Goal: Transaction & Acquisition: Purchase product/service

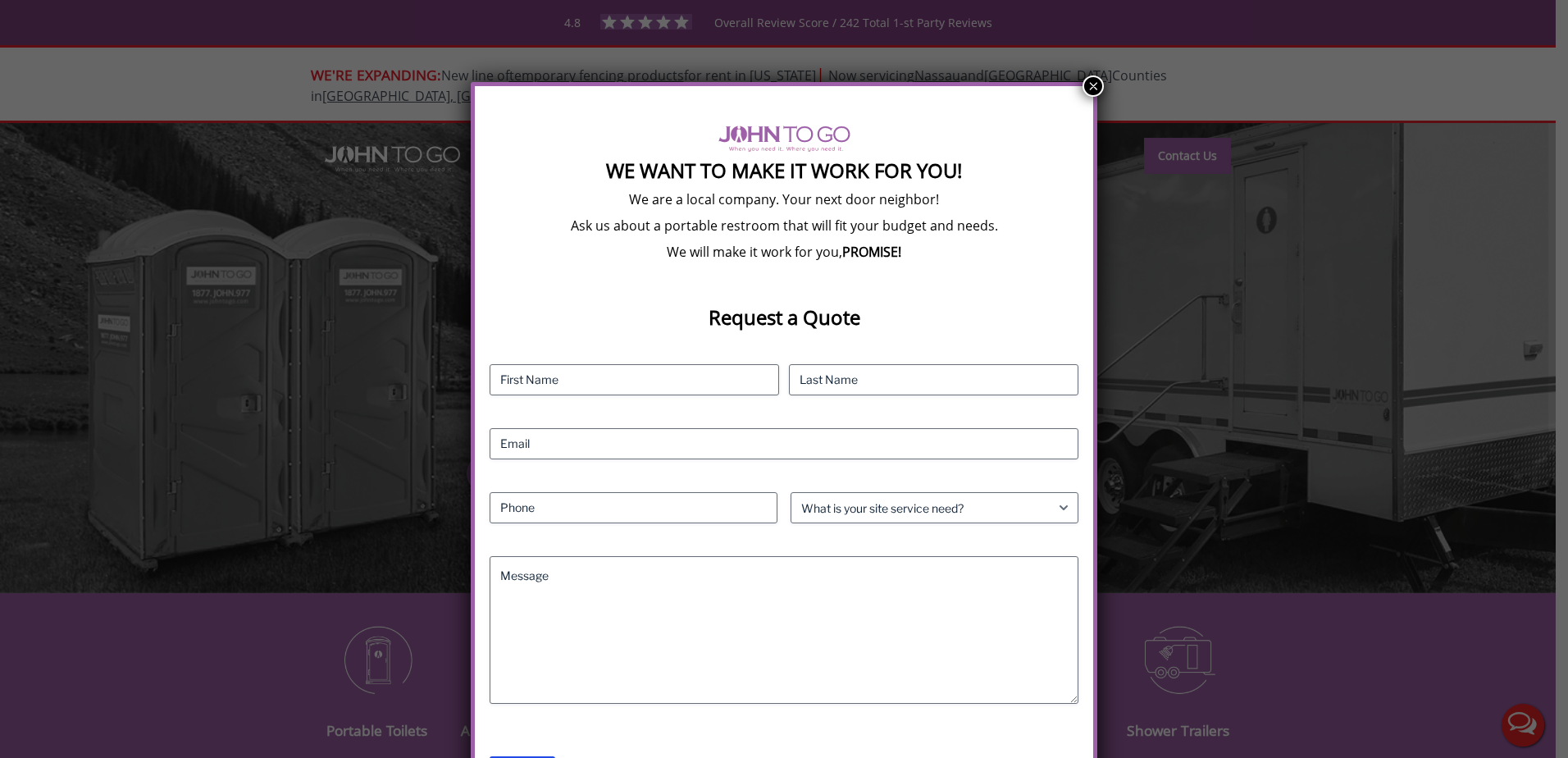
click at [1089, 84] on button "×" at bounding box center [1093, 86] width 22 height 22
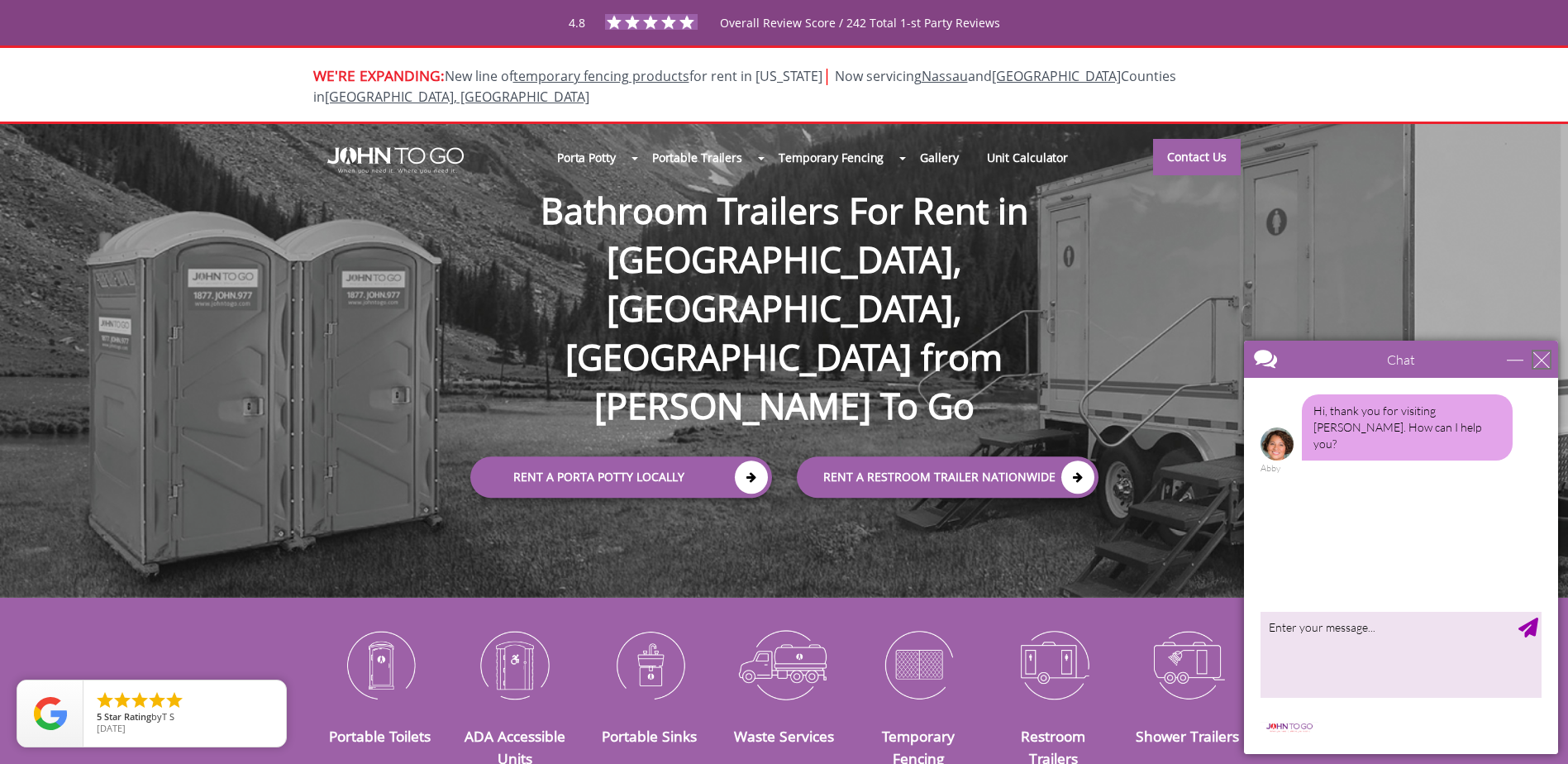
click at [1540, 364] on div "close" at bounding box center [1541, 360] width 17 height 17
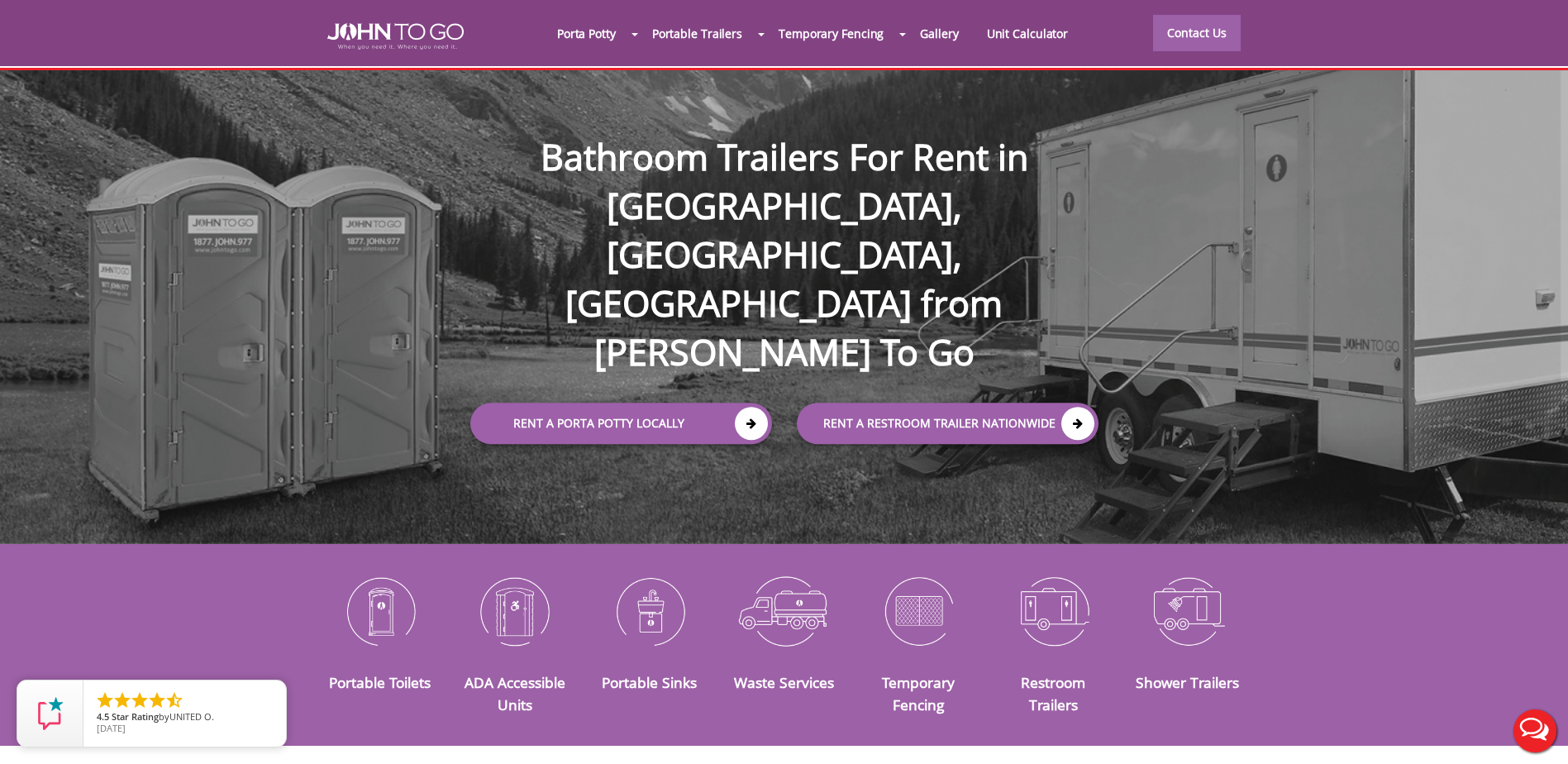
scroll to position [82, 0]
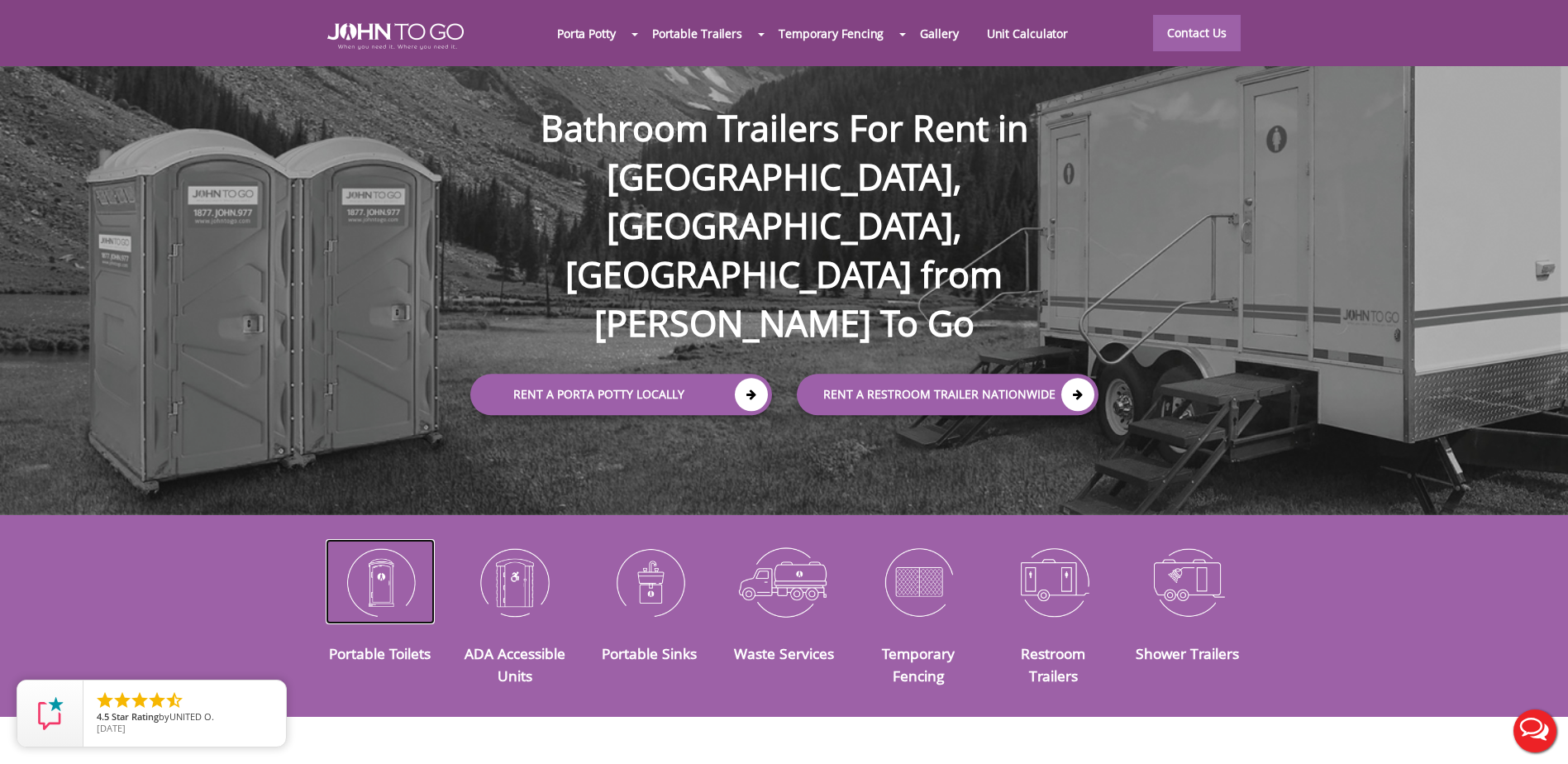
click at [388, 556] on img at bounding box center [380, 582] width 110 height 86
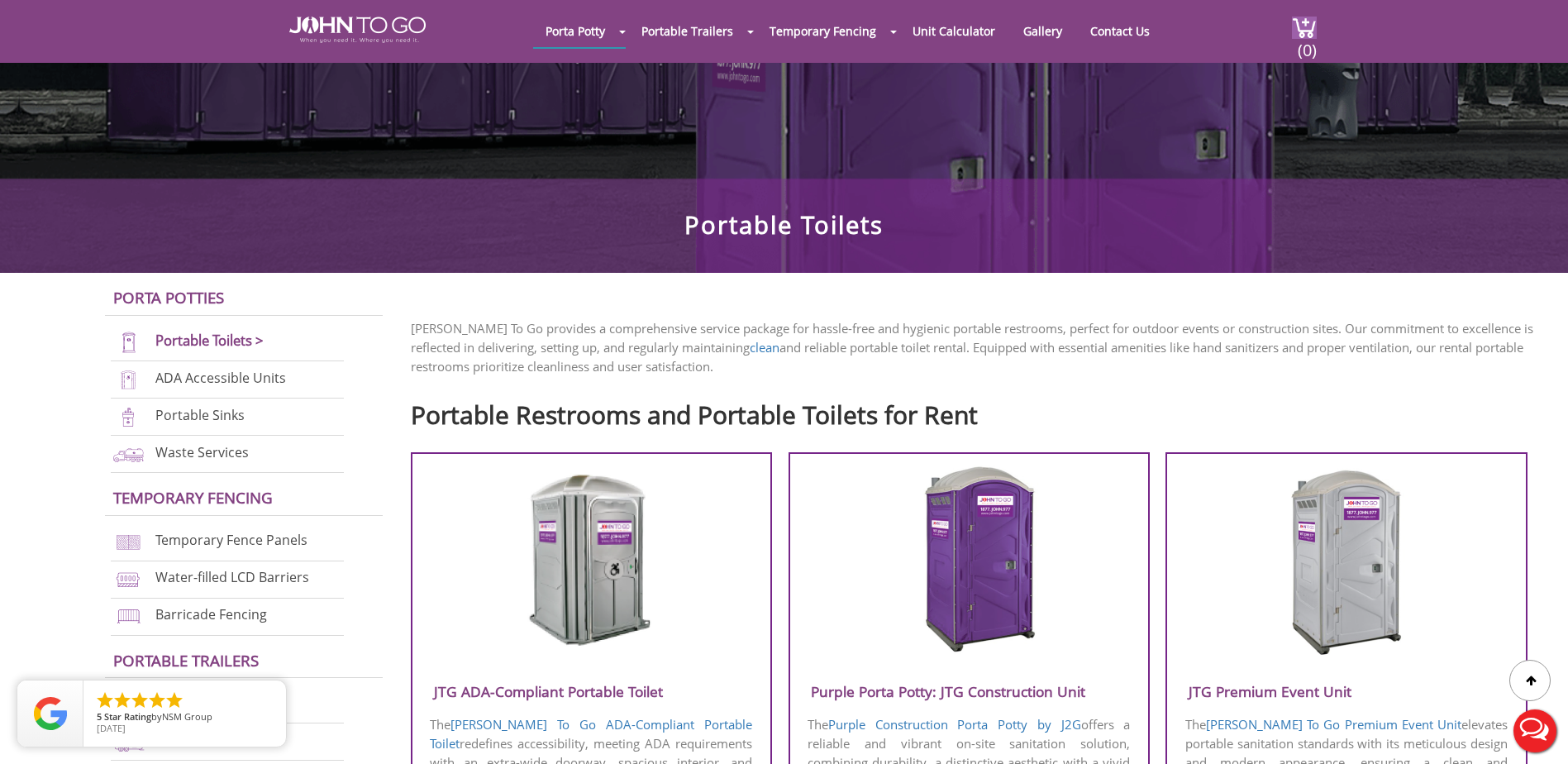
scroll to position [331, 0]
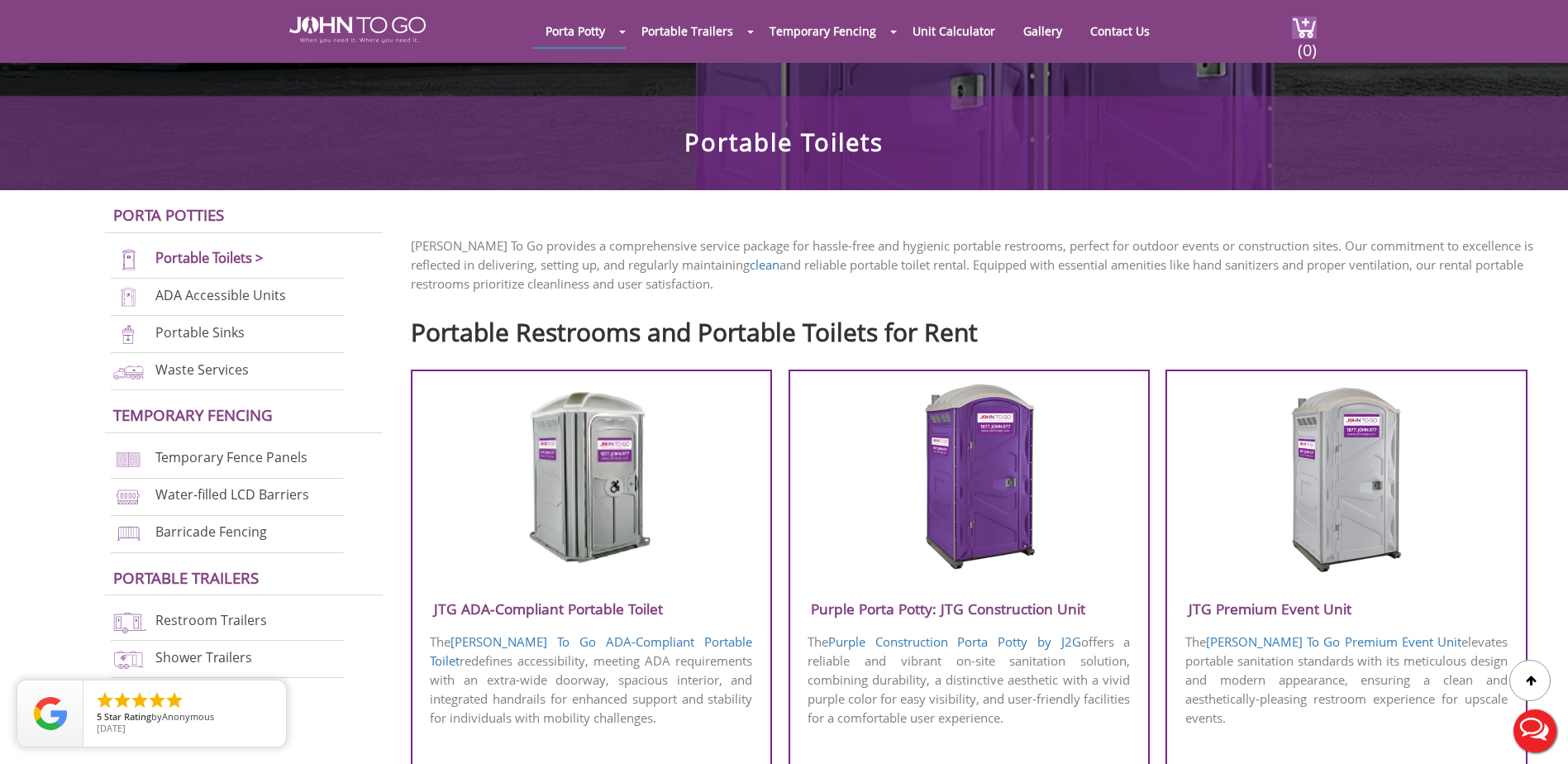
click at [1305, 606] on h3 "JTG Premium Event Unit" at bounding box center [1346, 609] width 358 height 27
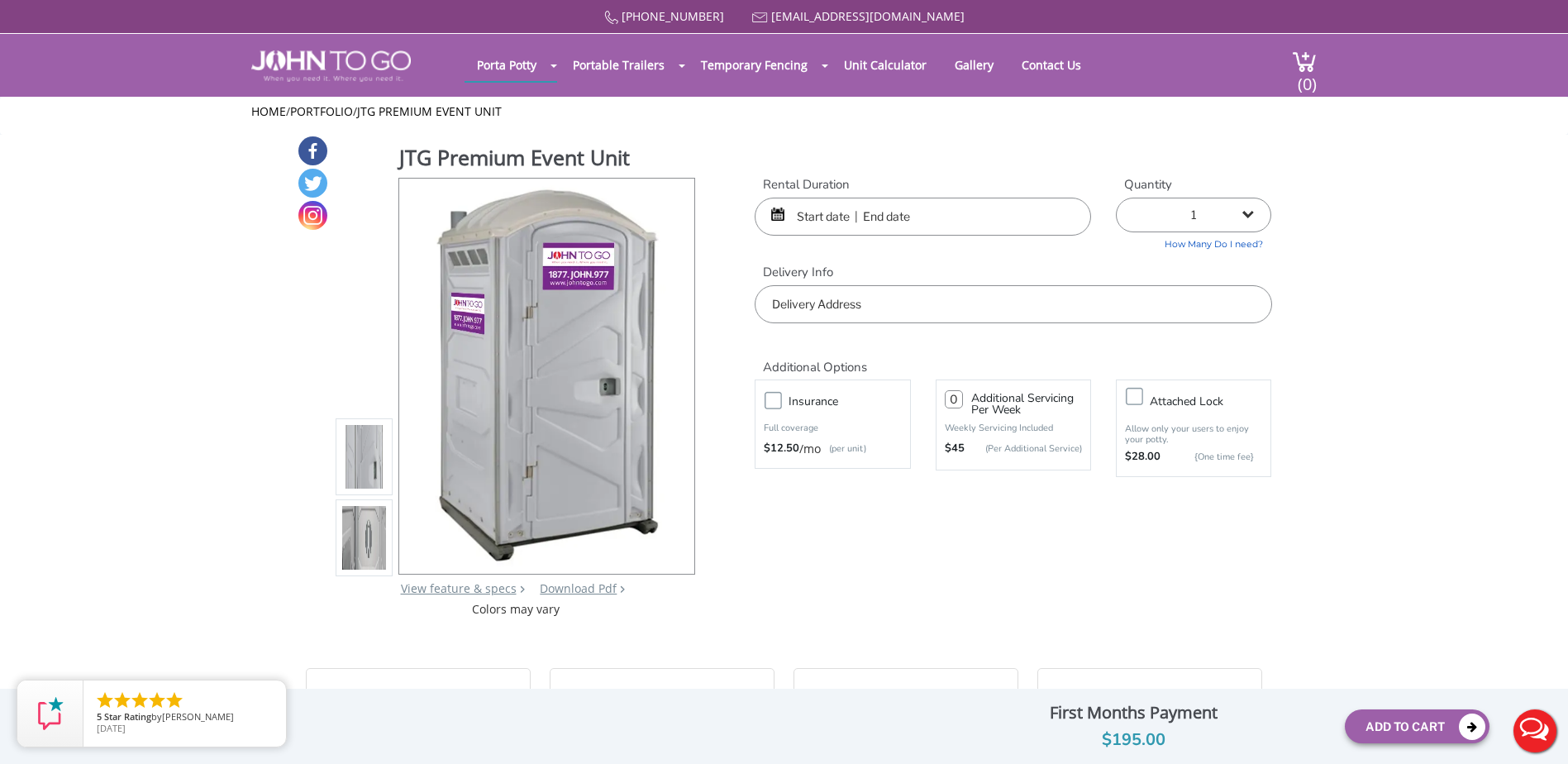
click at [816, 211] on input "text" at bounding box center [923, 216] width 337 height 38
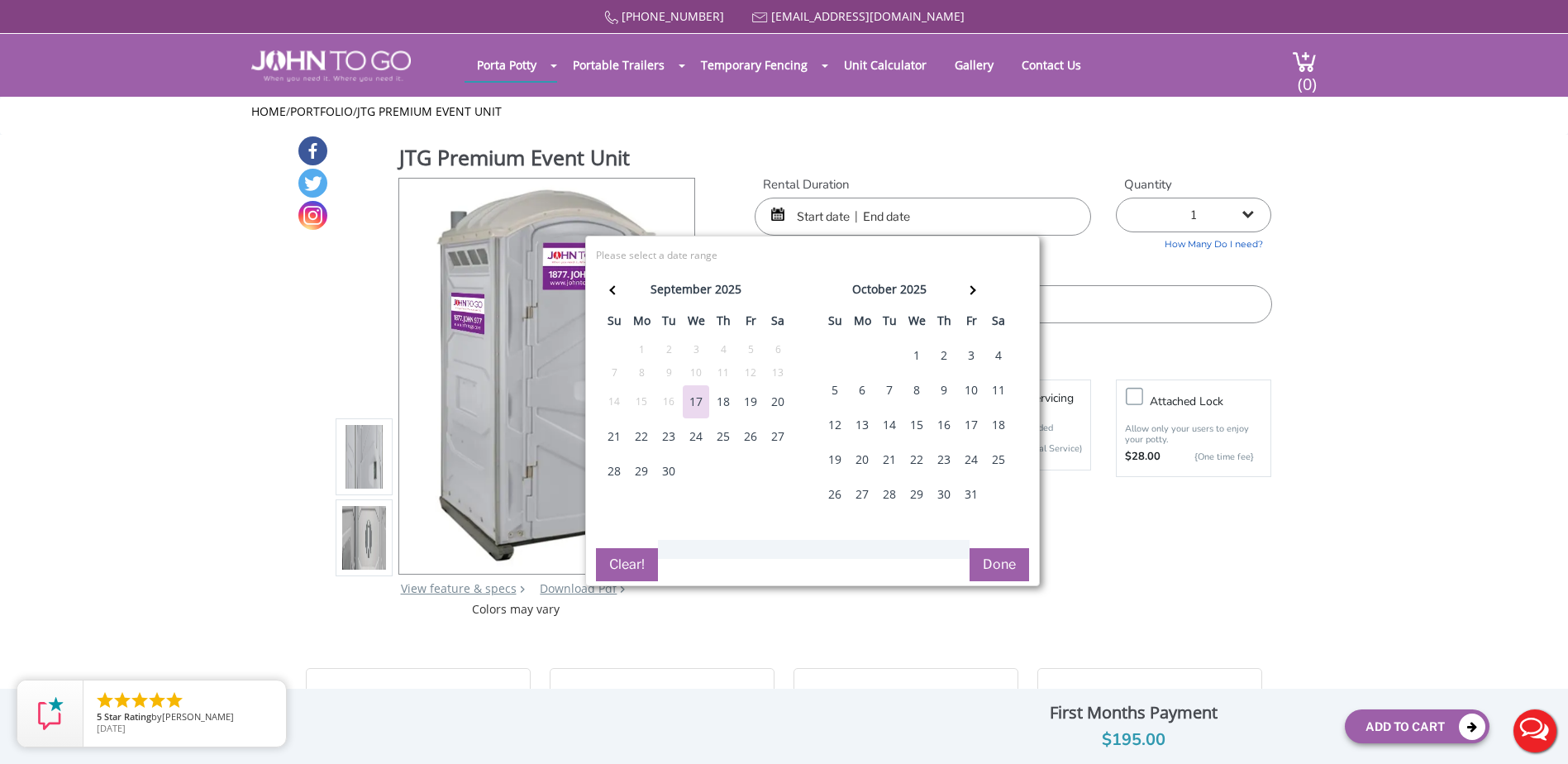
click at [752, 408] on div "19" at bounding box center [751, 402] width 26 height 33
click at [780, 405] on div "20" at bounding box center [778, 402] width 26 height 33
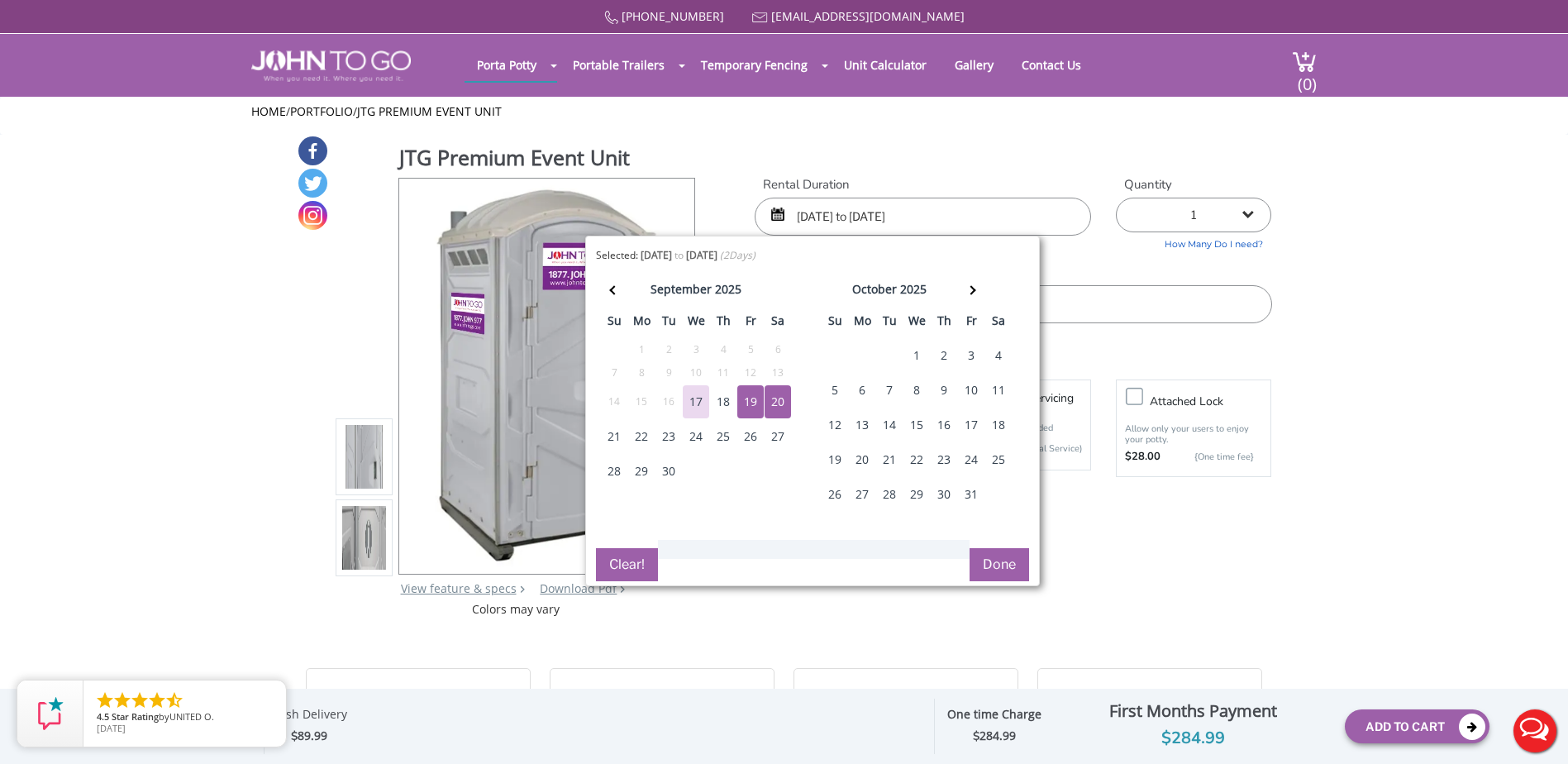
click at [610, 439] on div "21" at bounding box center [614, 437] width 26 height 33
click at [748, 402] on div "19" at bounding box center [751, 402] width 26 height 33
type input "[DATE] to [DATE]"
click at [618, 436] on div "21" at bounding box center [614, 437] width 26 height 33
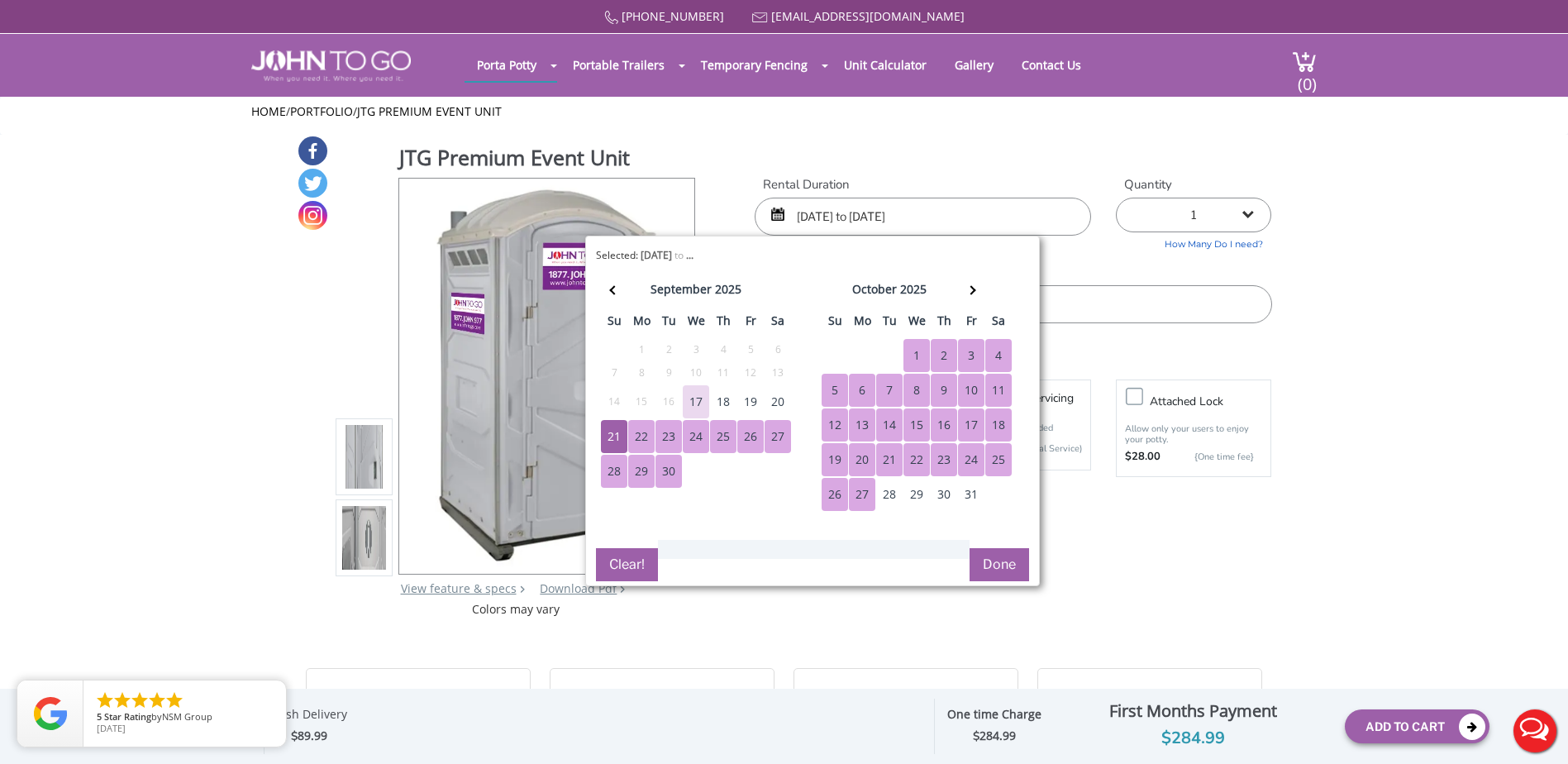
click at [998, 558] on button "Done" at bounding box center [999, 565] width 60 height 33
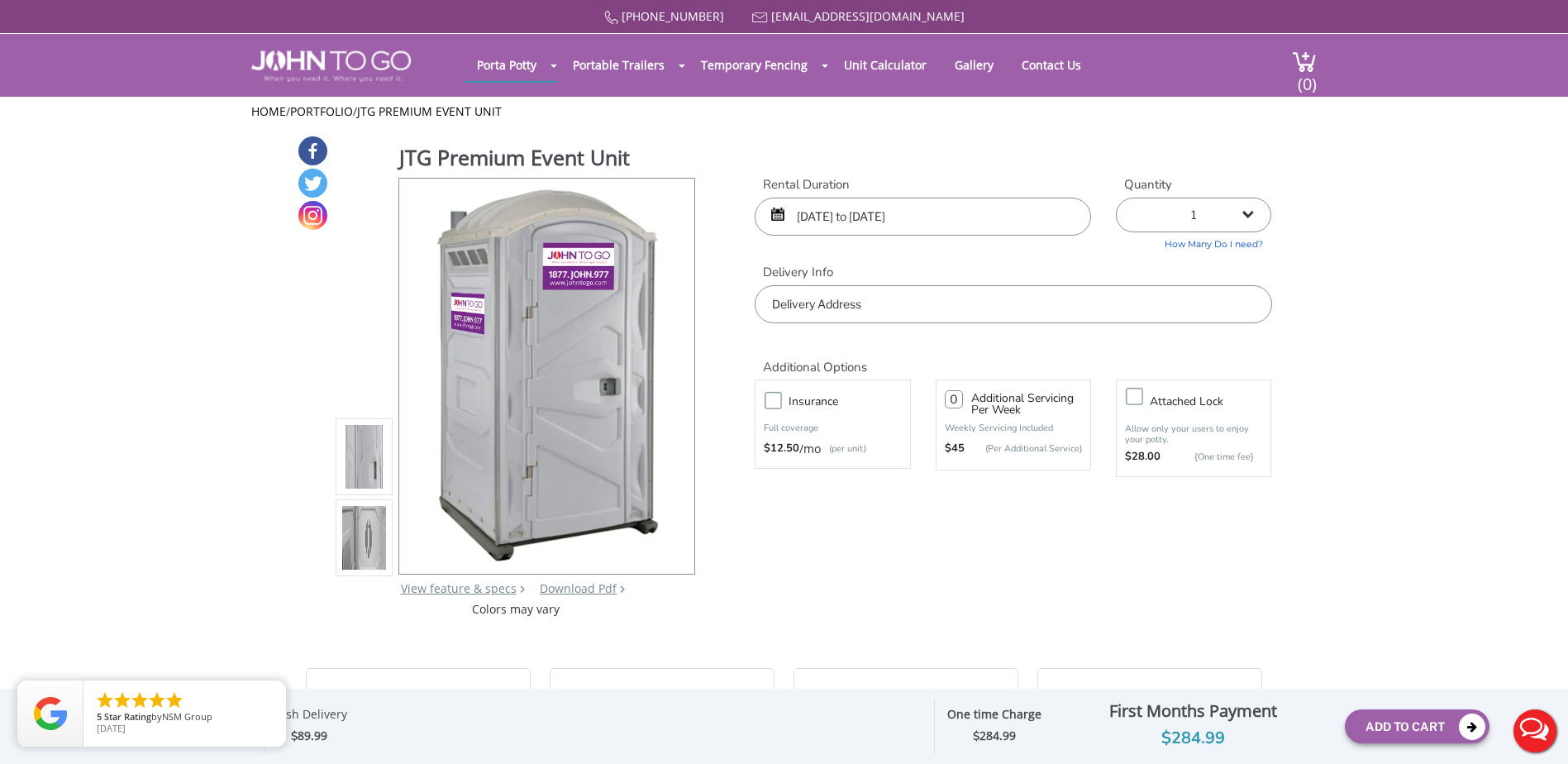
click at [883, 309] on input "text" at bounding box center [1012, 303] width 517 height 38
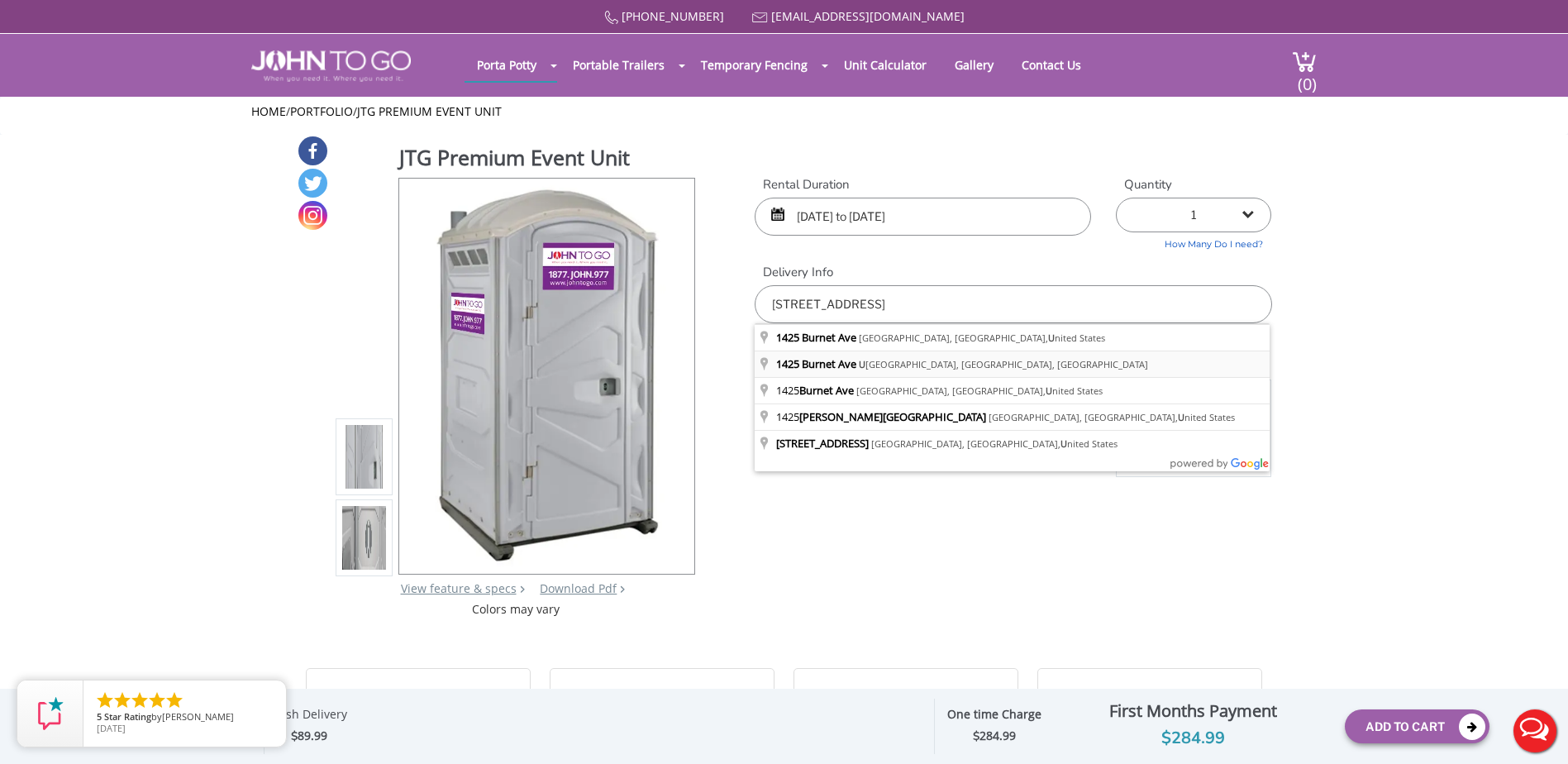
type input "[STREET_ADDRESS]"
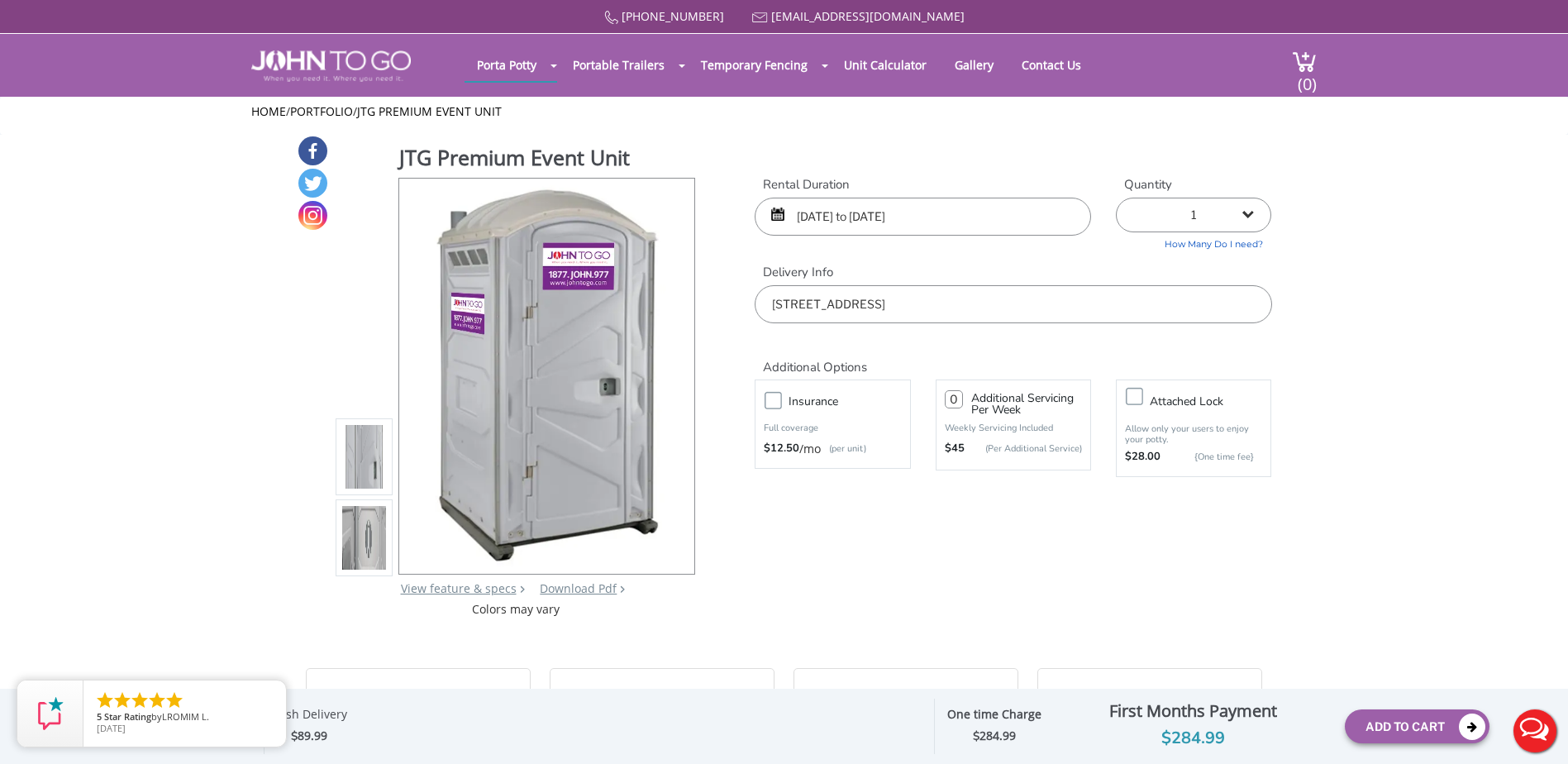
click at [346, 533] on img at bounding box center [364, 538] width 45 height 389
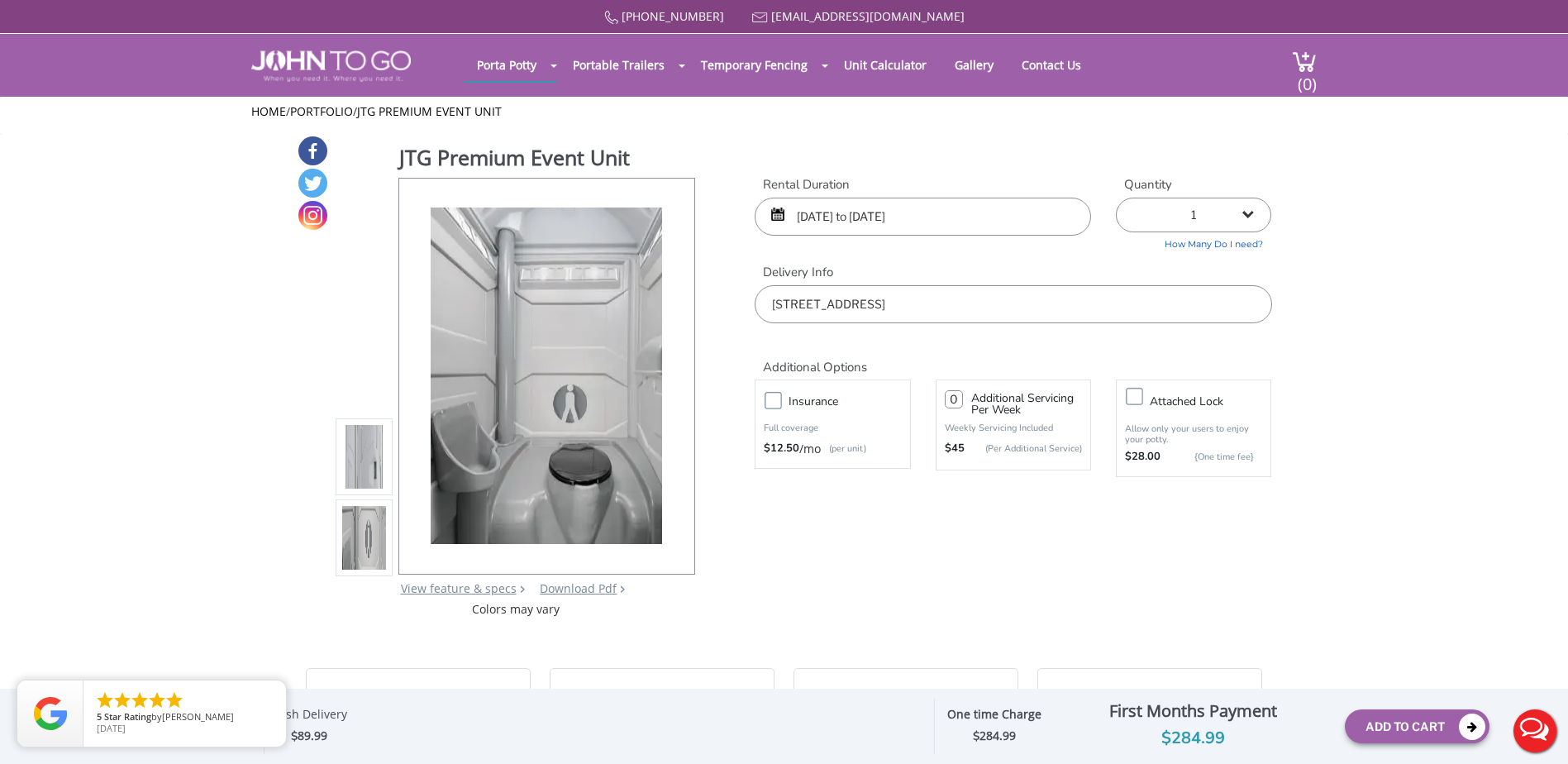
click at [347, 468] on img at bounding box center [364, 457] width 45 height 389
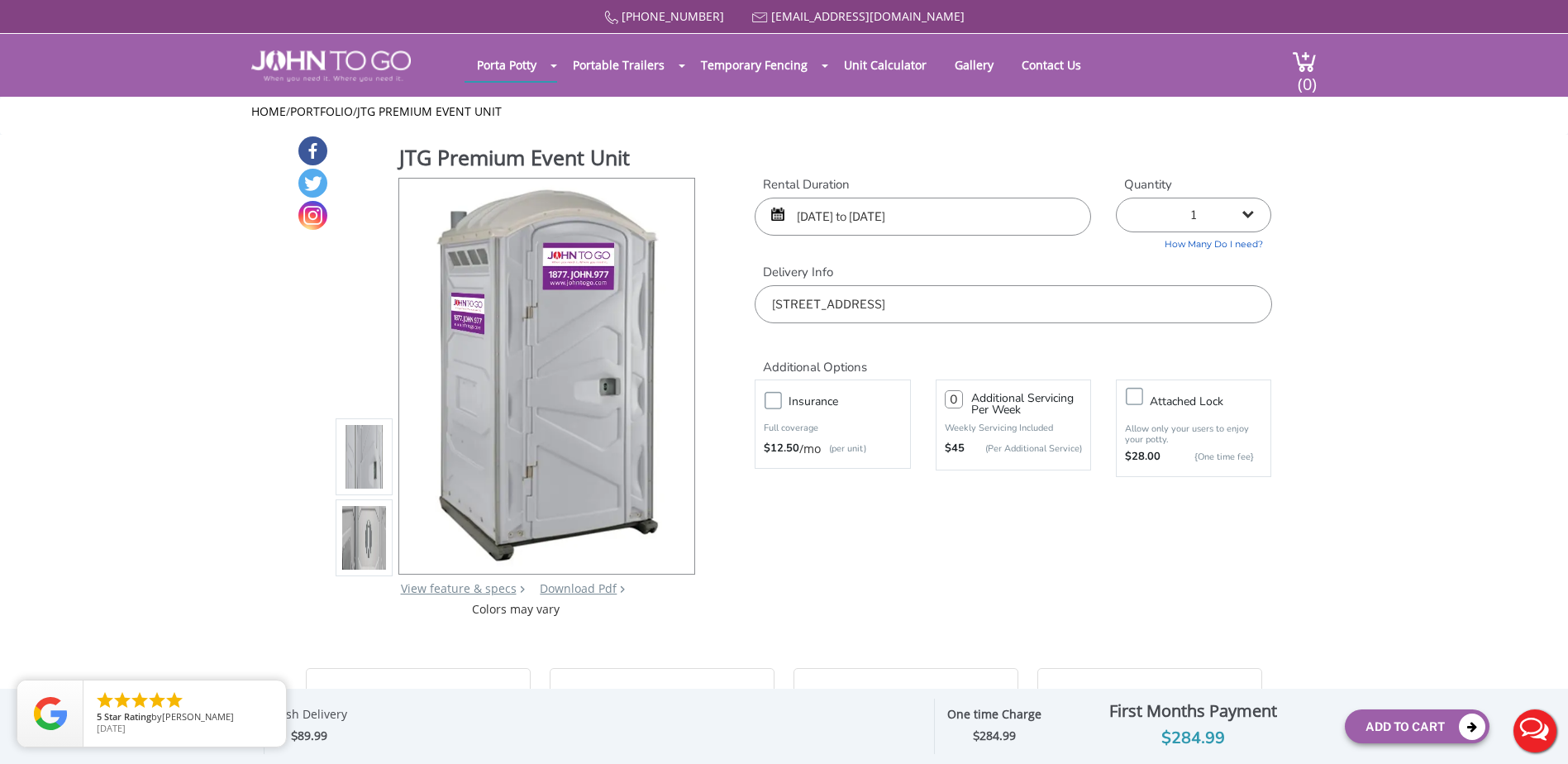
click at [355, 502] on li at bounding box center [365, 538] width 58 height 77
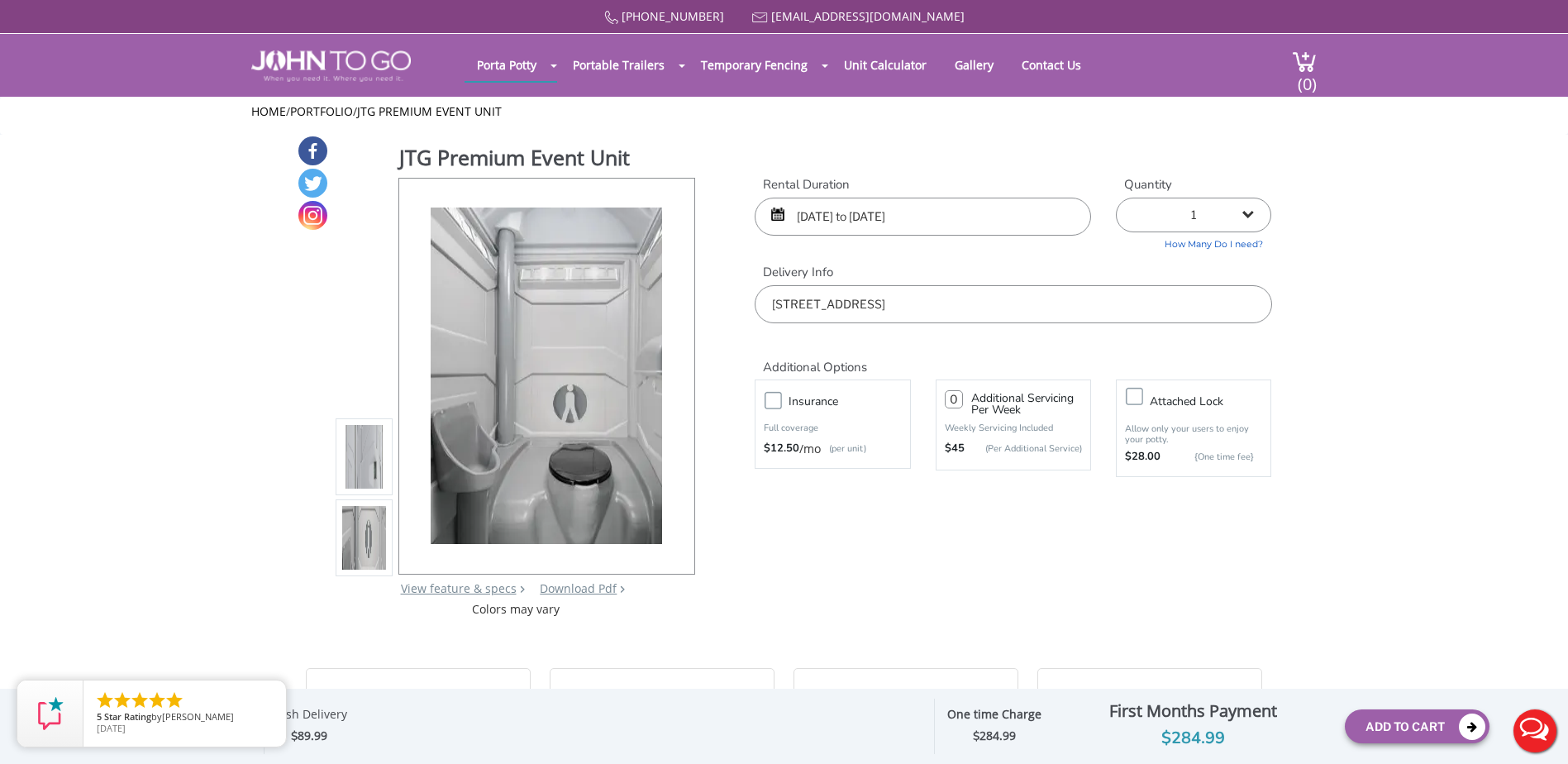
click at [355, 477] on img at bounding box center [364, 457] width 45 height 389
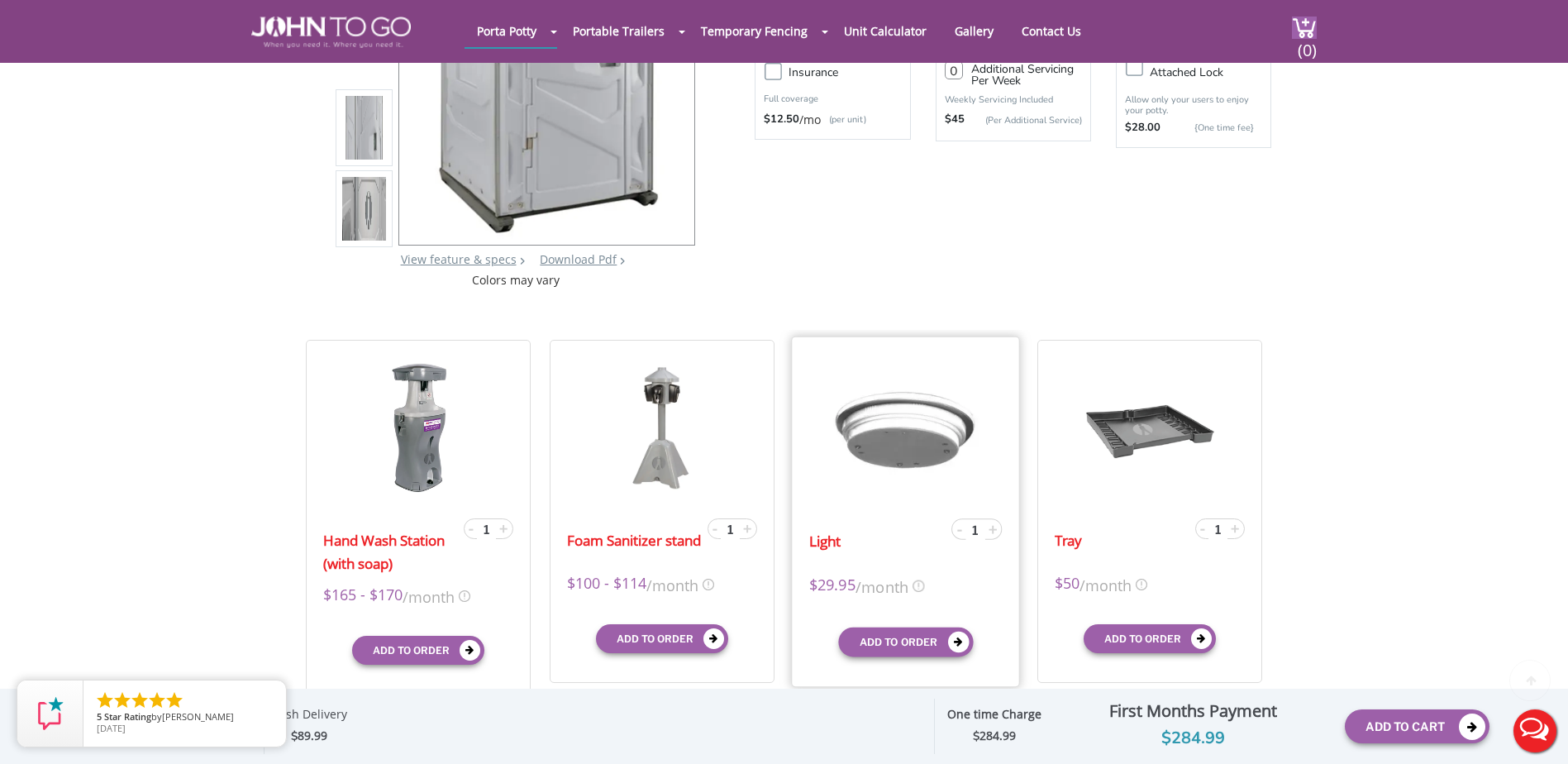
scroll to position [331, 0]
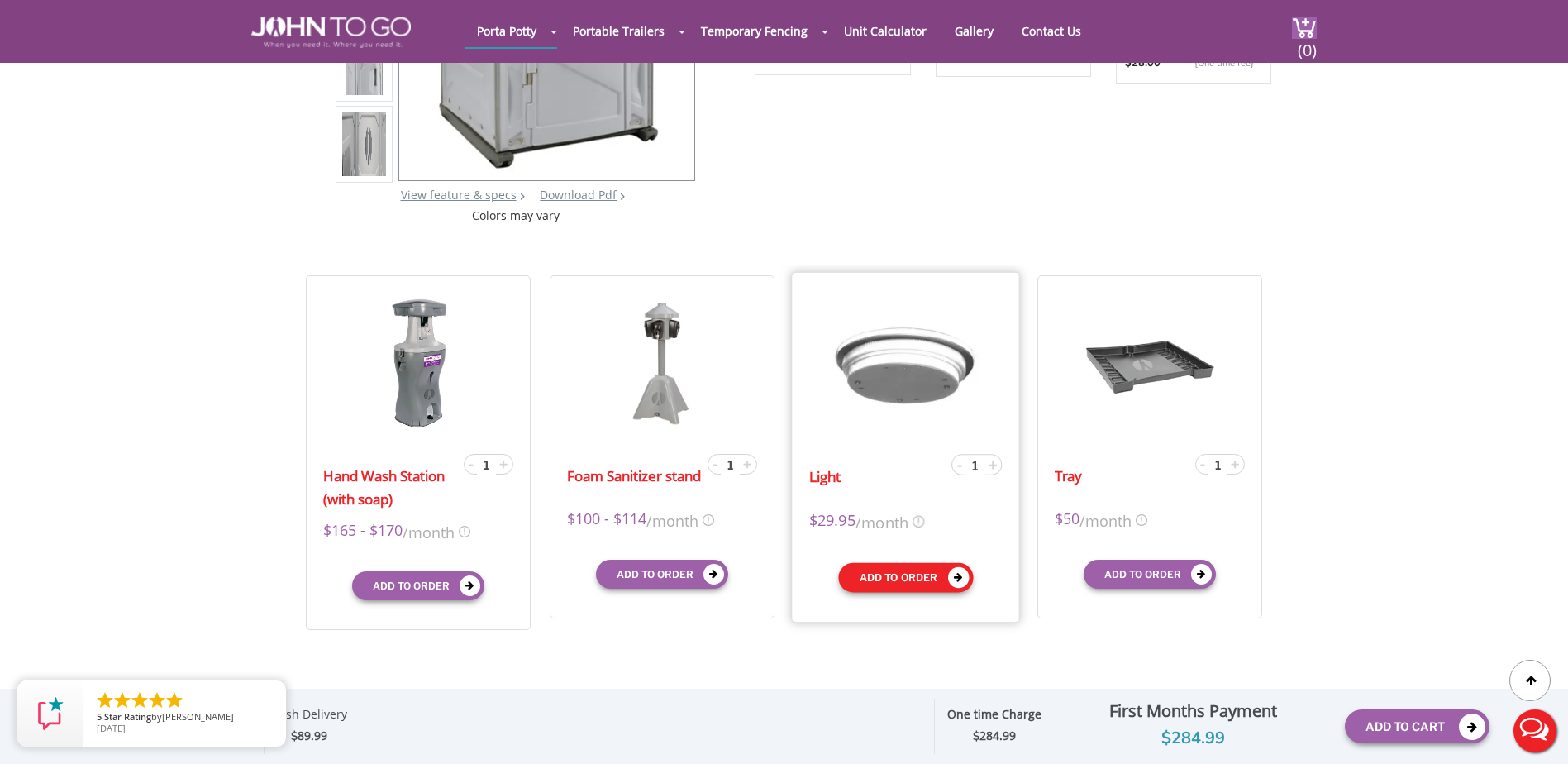
click at [889, 574] on button "Add to order" at bounding box center [906, 577] width 135 height 30
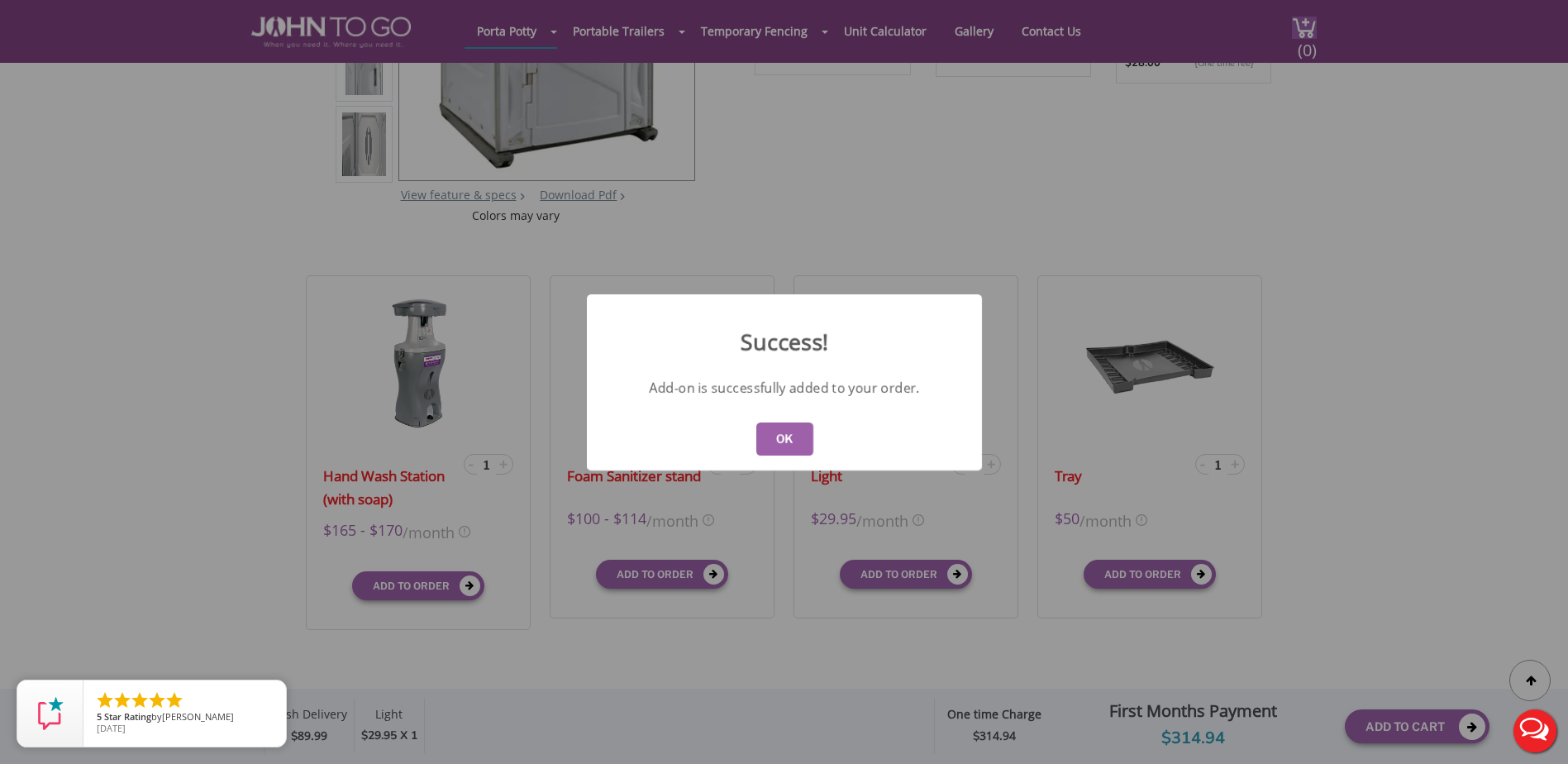
click at [783, 437] on button "OK" at bounding box center [783, 439] width 57 height 33
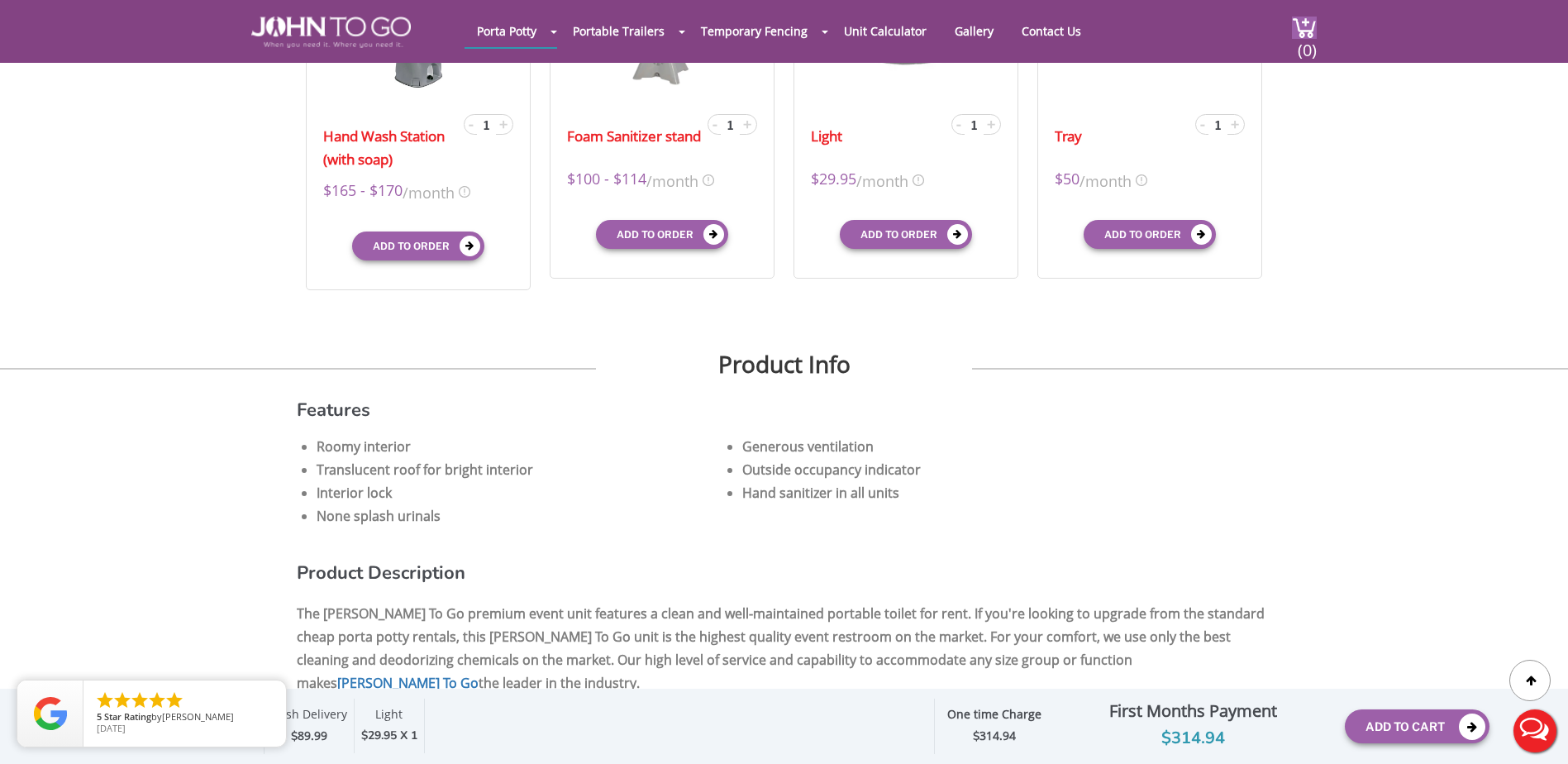
scroll to position [0, 0]
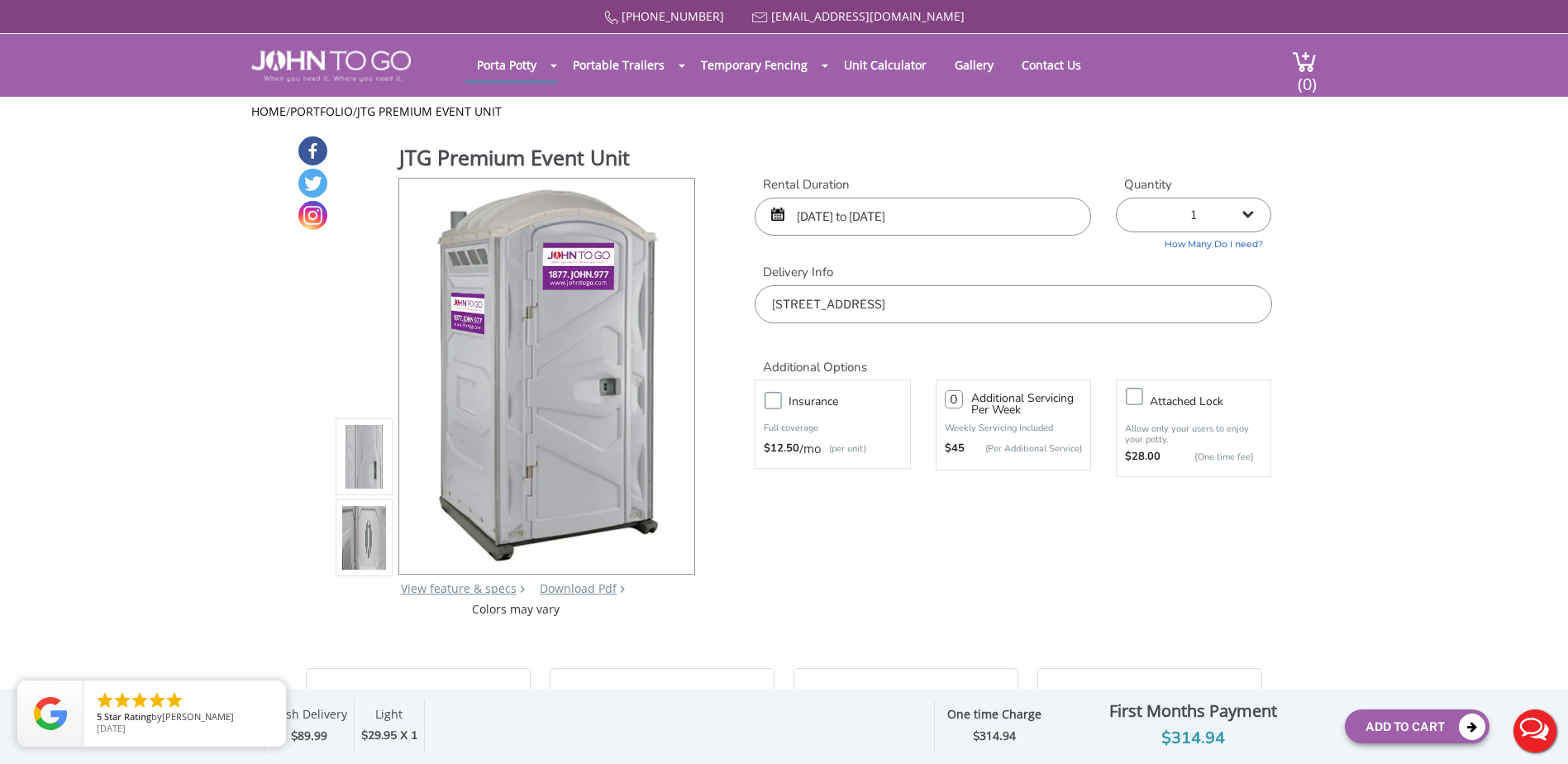
click at [780, 403] on label "Insurance" at bounding box center [849, 402] width 137 height 21
click at [0, 0] on input "Insurance" at bounding box center [0, 0] width 0 height 0
click at [1415, 738] on button "Add To Cart" at bounding box center [1416, 726] width 145 height 34
click at [1309, 86] on span "(0)" at bounding box center [1307, 77] width 20 height 36
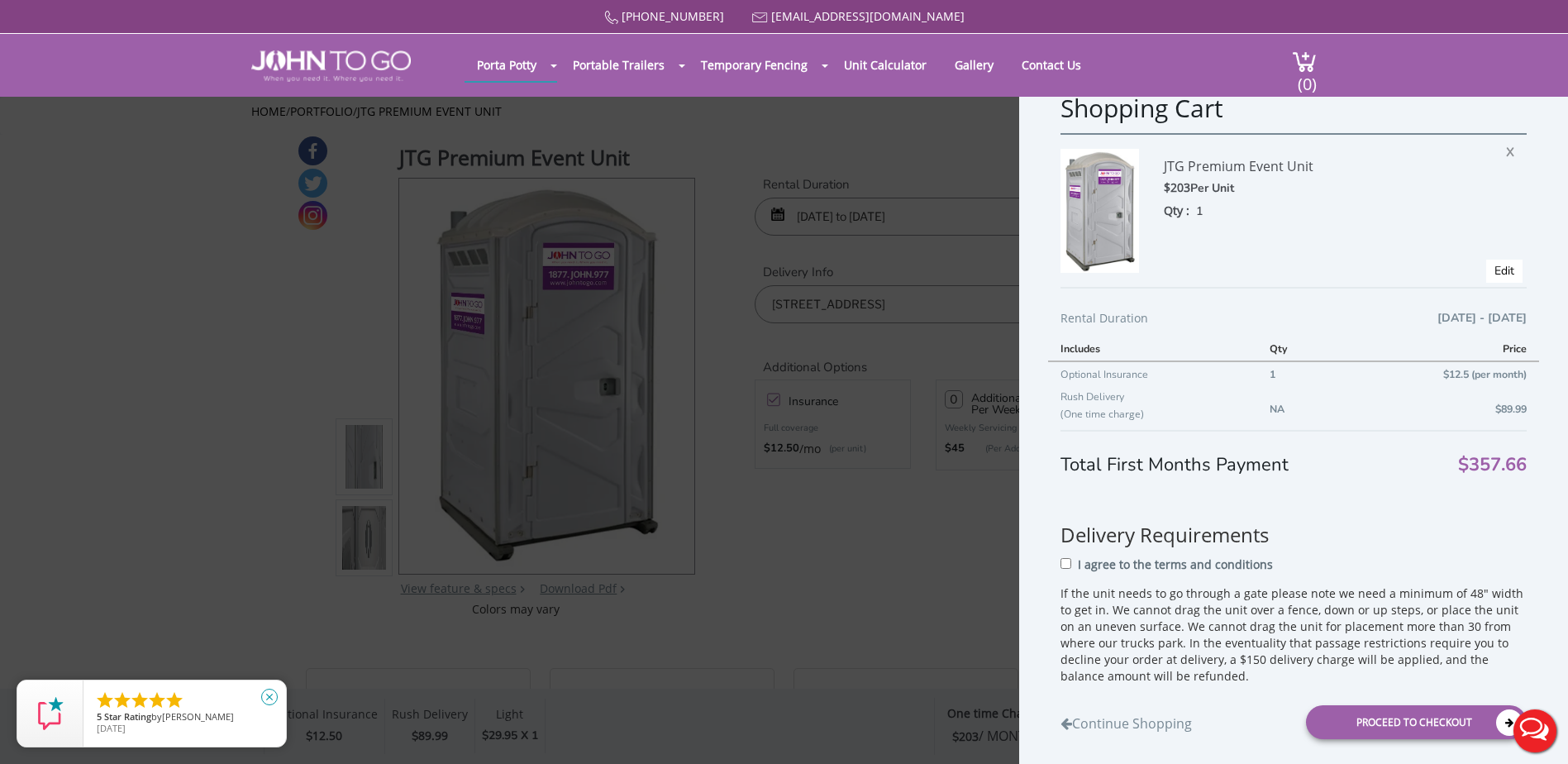
click at [274, 696] on icon "close" at bounding box center [269, 696] width 17 height 17
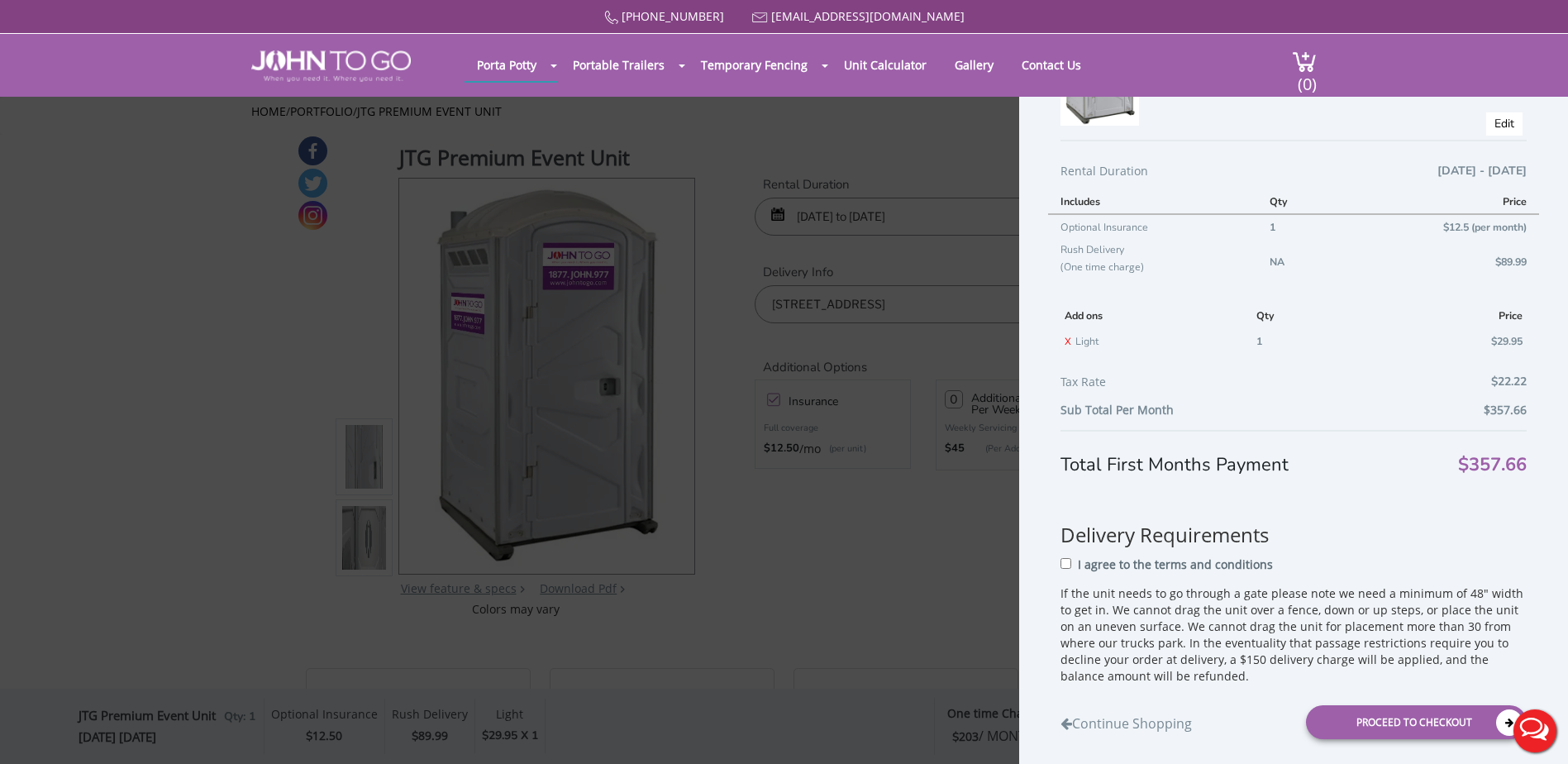
scroll to position [167, 0]
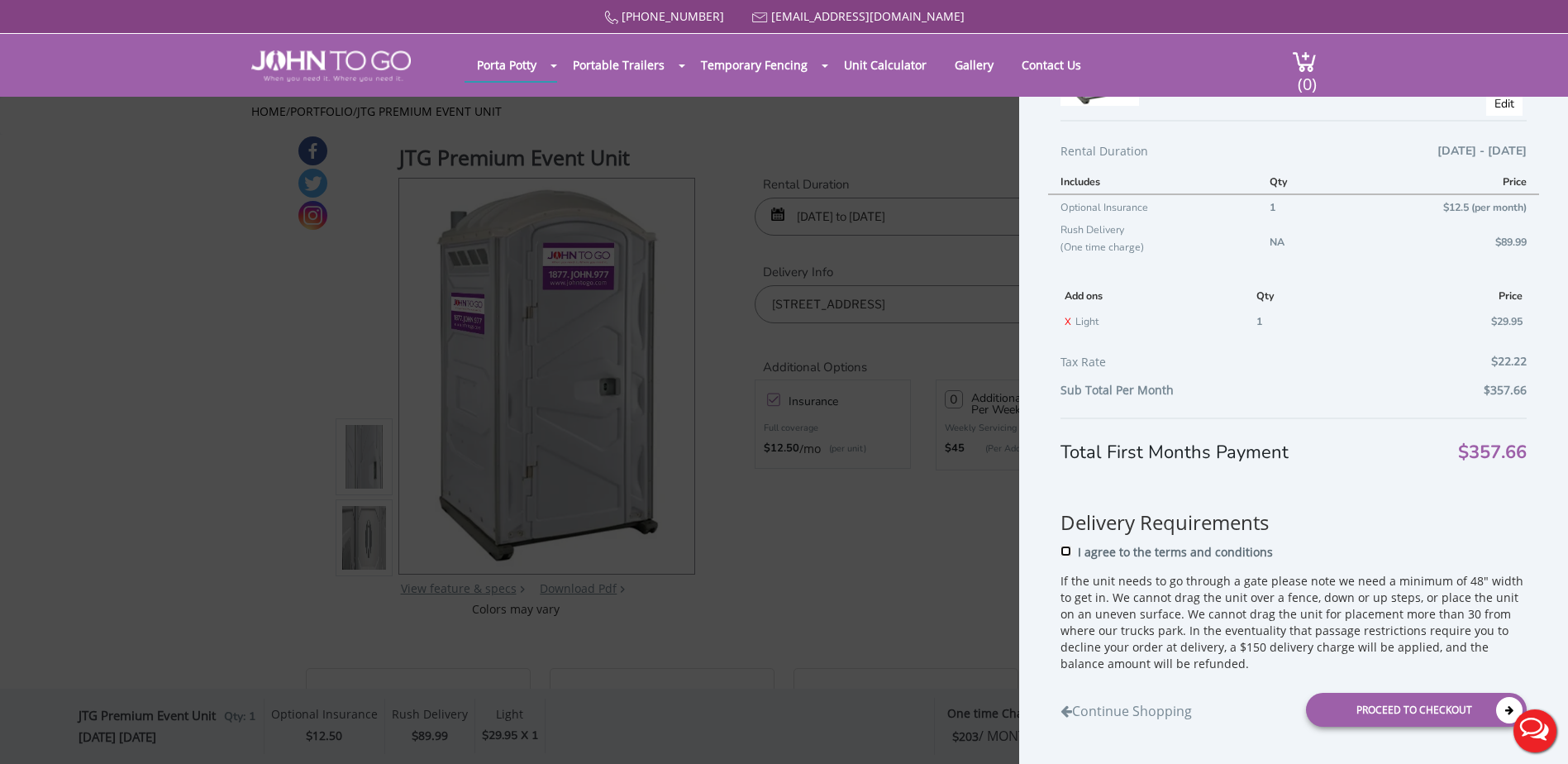
click at [1064, 547] on input "I agree to the terms and conditions" at bounding box center [1066, 551] width 11 height 11
checkbox input "true"
click at [1341, 706] on div "Proceed to Checkout" at bounding box center [1416, 710] width 221 height 34
